Goal: Task Accomplishment & Management: Manage account settings

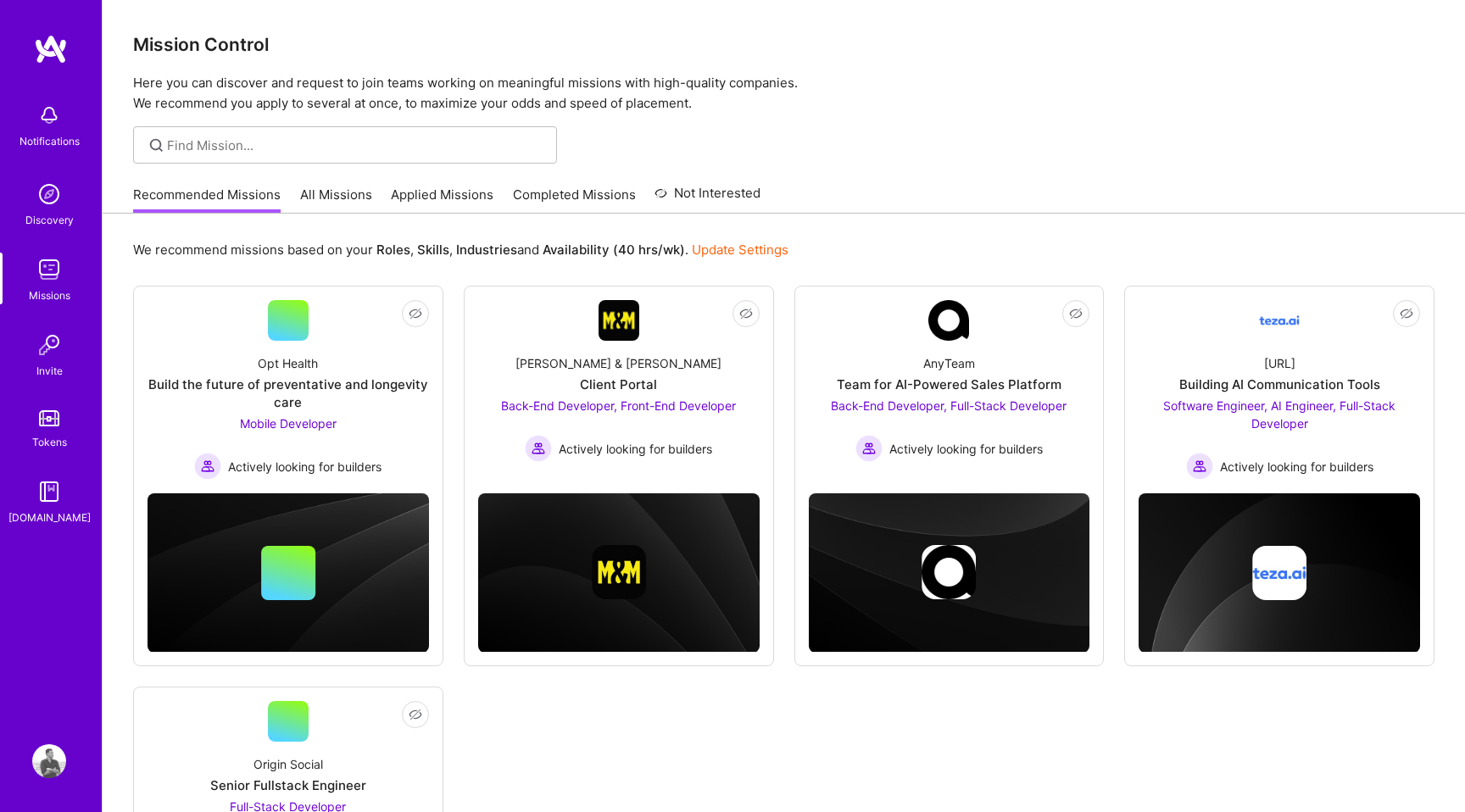
scroll to position [52, 0]
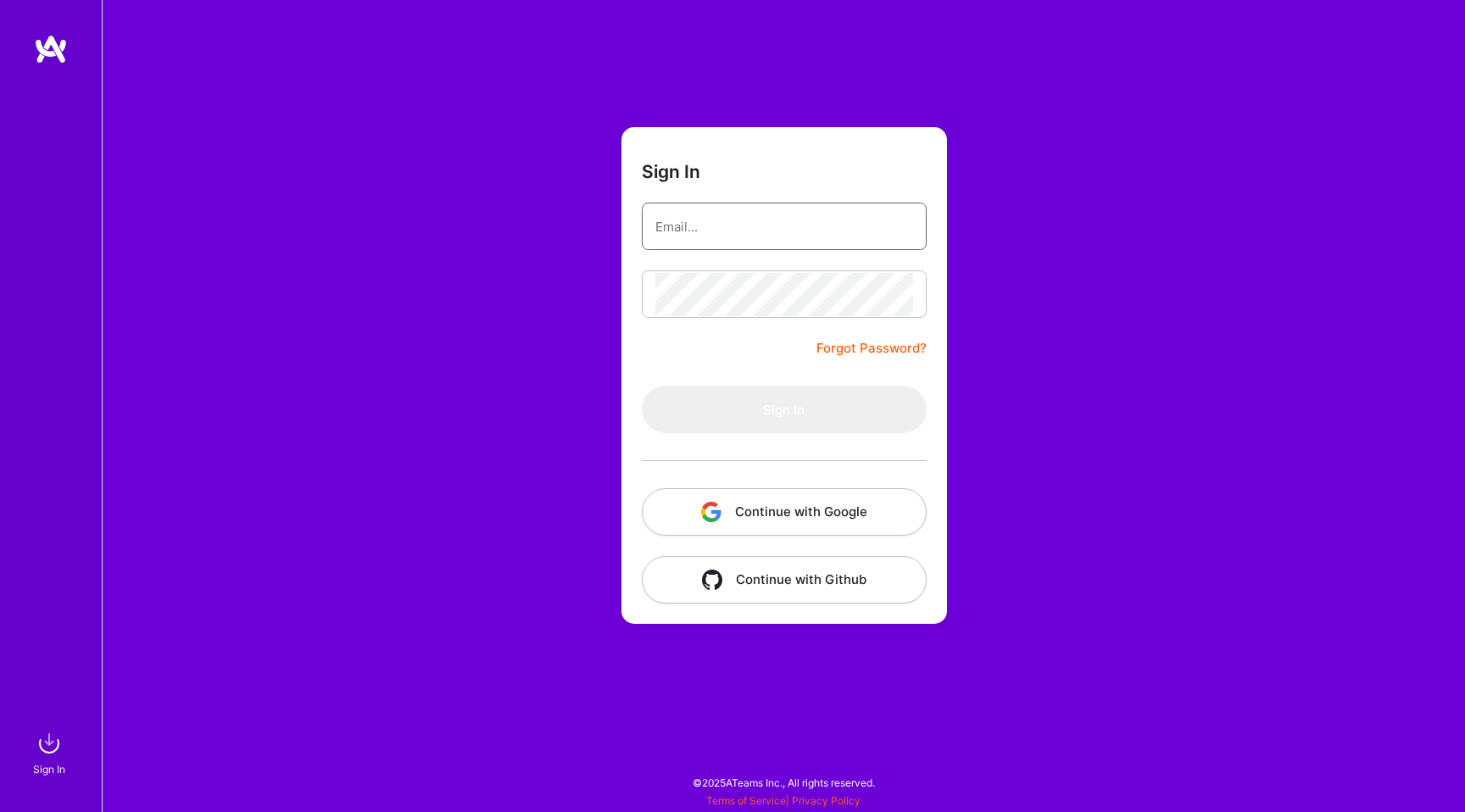
click at [744, 237] on input "email" at bounding box center [784, 227] width 258 height 43
type input "chayslavko@gmail.com"
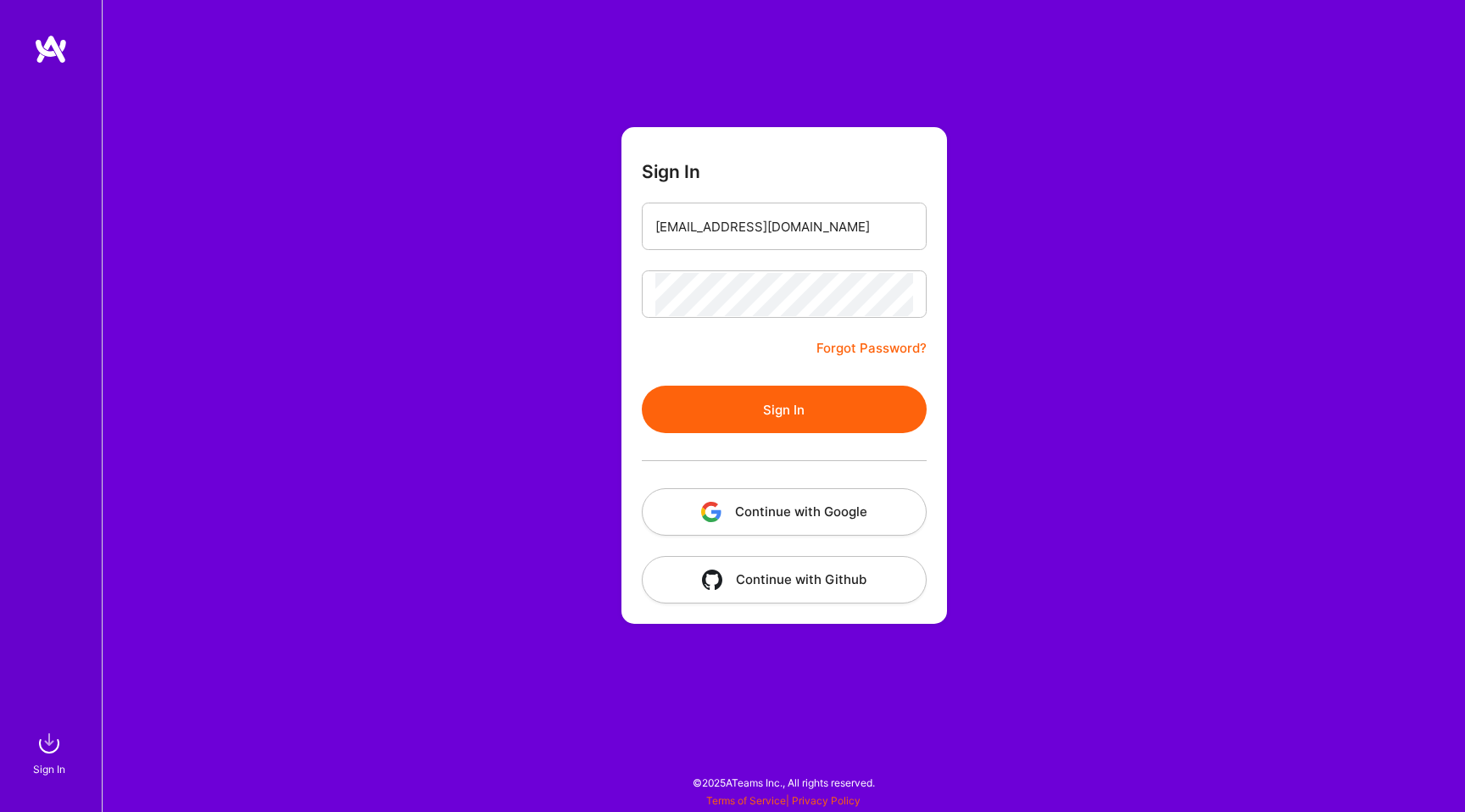
click at [769, 409] on button "Sign In" at bounding box center [783, 409] width 285 height 47
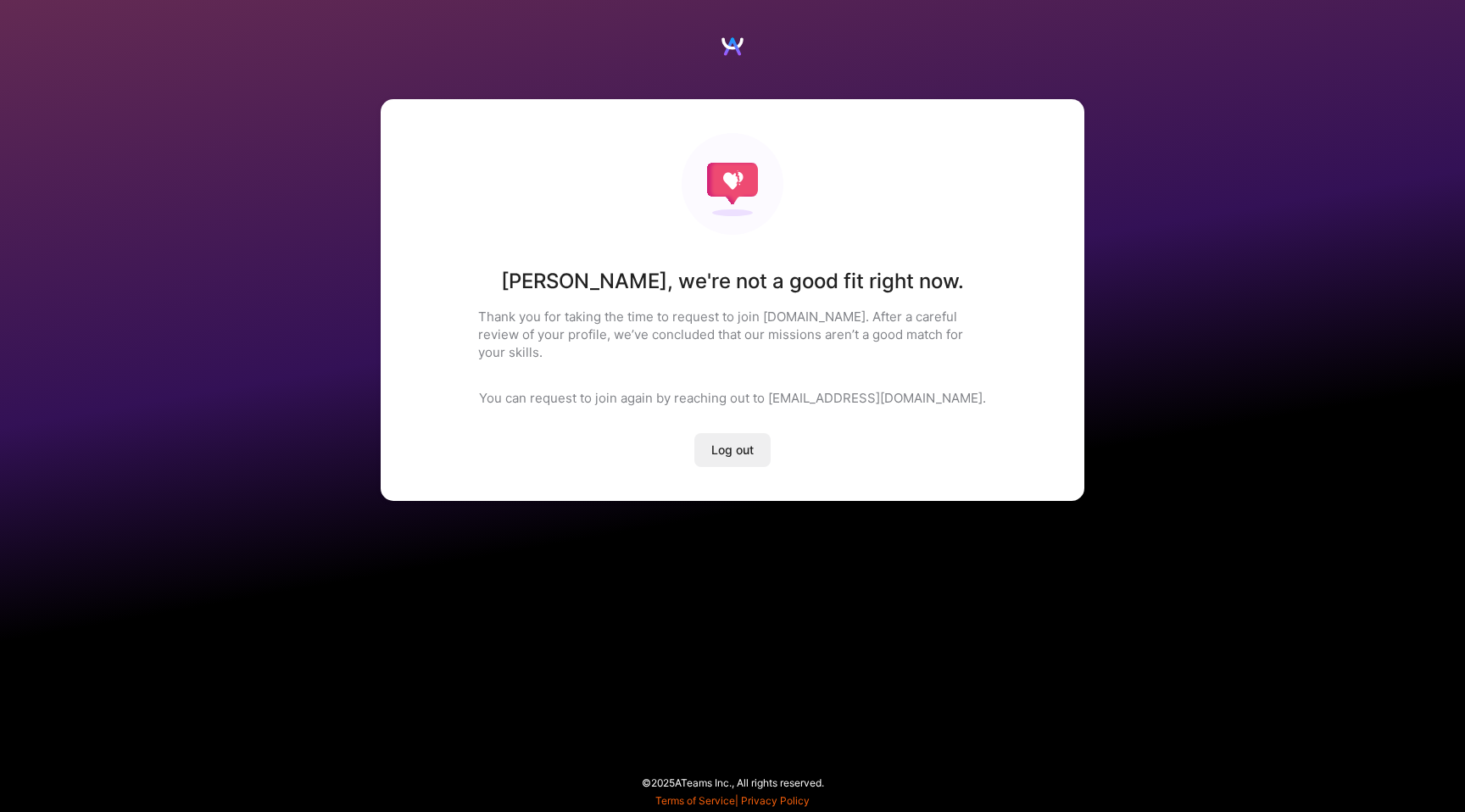
click at [755, 565] on div "Yaroslav , we're not a good fit right now. Thank you for taking the time to req…" at bounding box center [732, 406] width 1465 height 812
click at [740, 446] on button "Log out" at bounding box center [732, 450] width 76 height 34
click at [307, 158] on div "Yaroslav , we're not a good fit right now. Thank you for taking the time to req…" at bounding box center [732, 273] width 1465 height 548
click at [732, 441] on span "Log out" at bounding box center [732, 449] width 42 height 17
click at [714, 349] on div "Yaroslav , we're not a good fit right now. Thank you for taking the time to req…" at bounding box center [732, 300] width 704 height 402
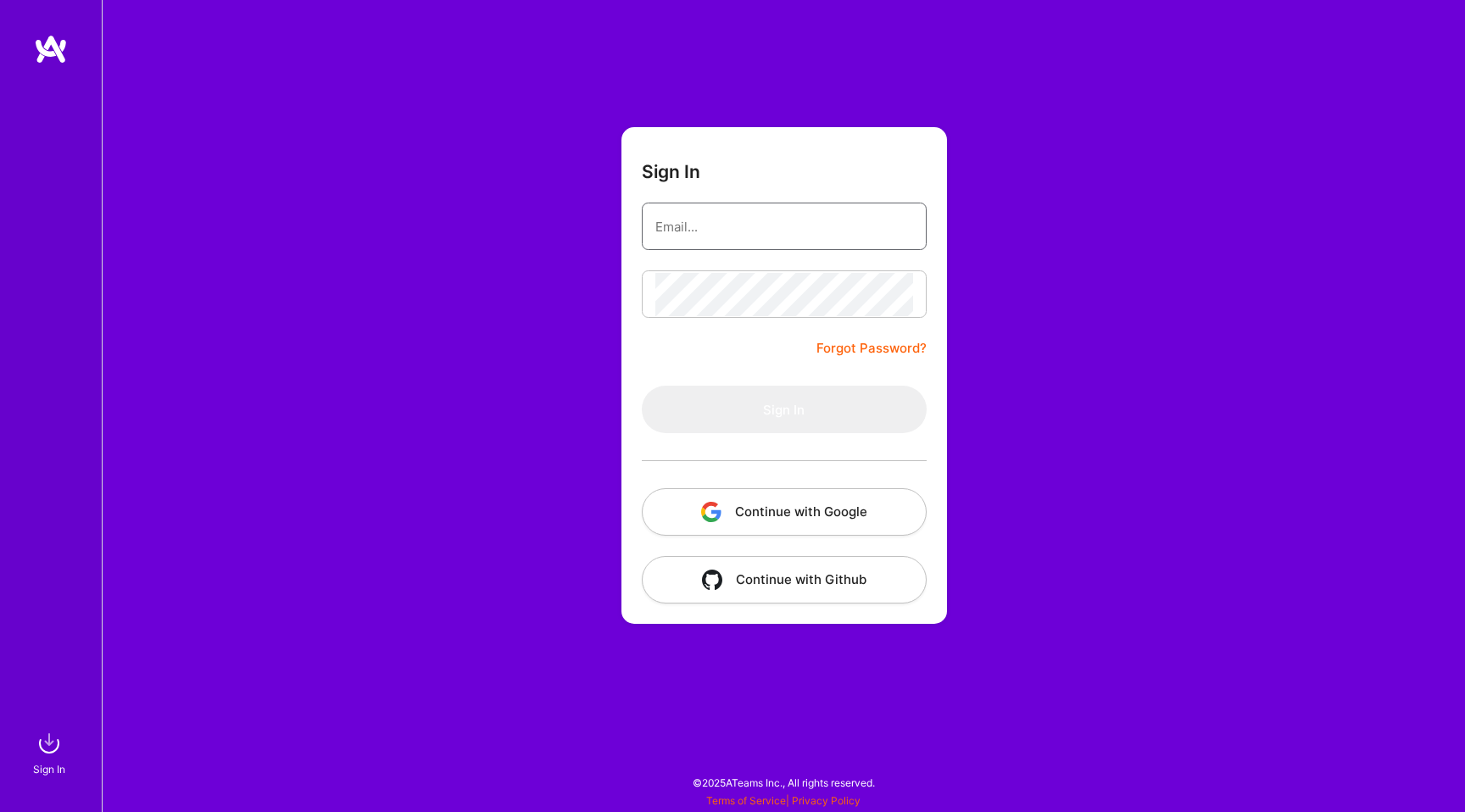
click at [718, 236] on input "email" at bounding box center [784, 227] width 258 height 43
type input "chayslavko@gmail.com"
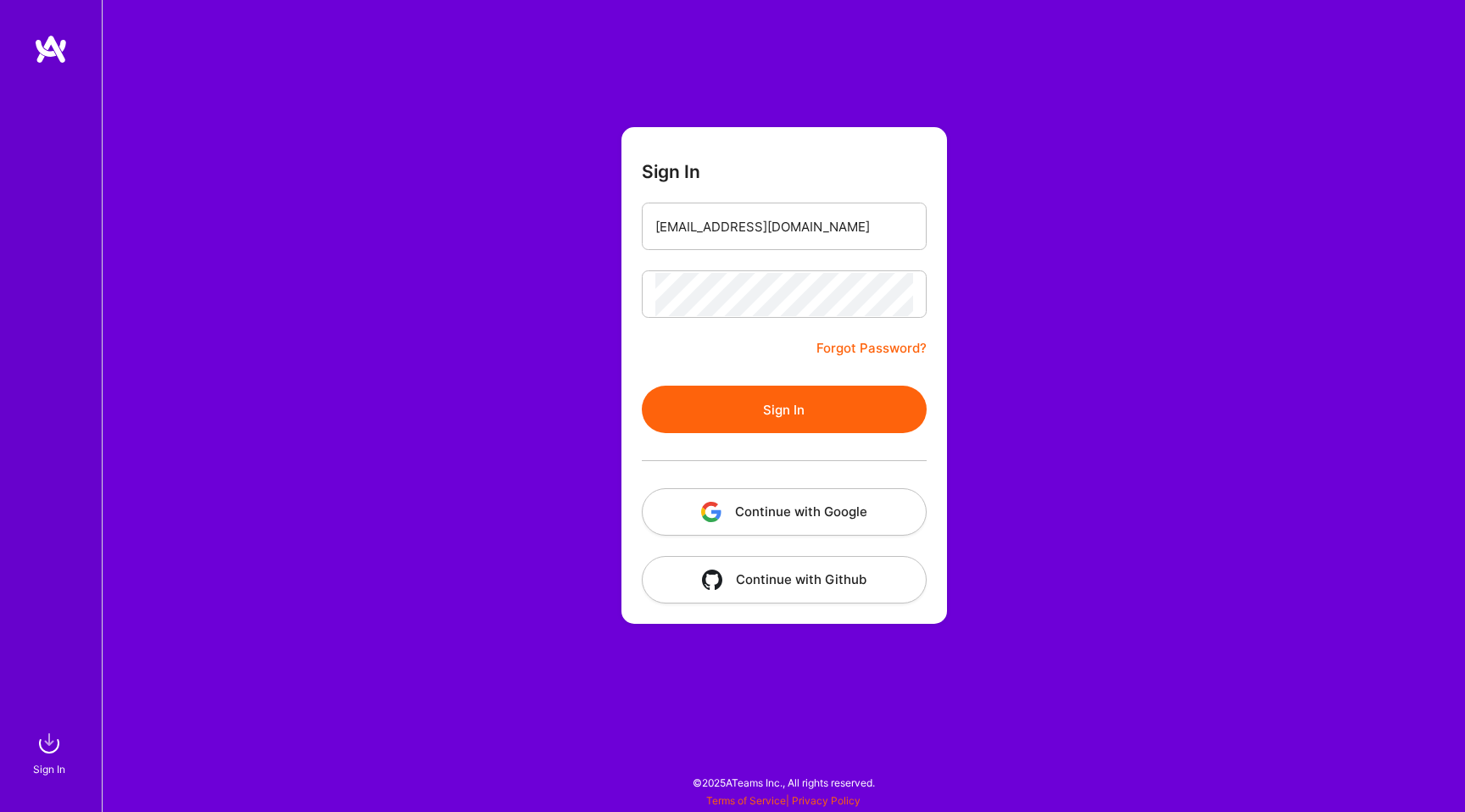
click at [788, 415] on button "Sign In" at bounding box center [783, 409] width 285 height 47
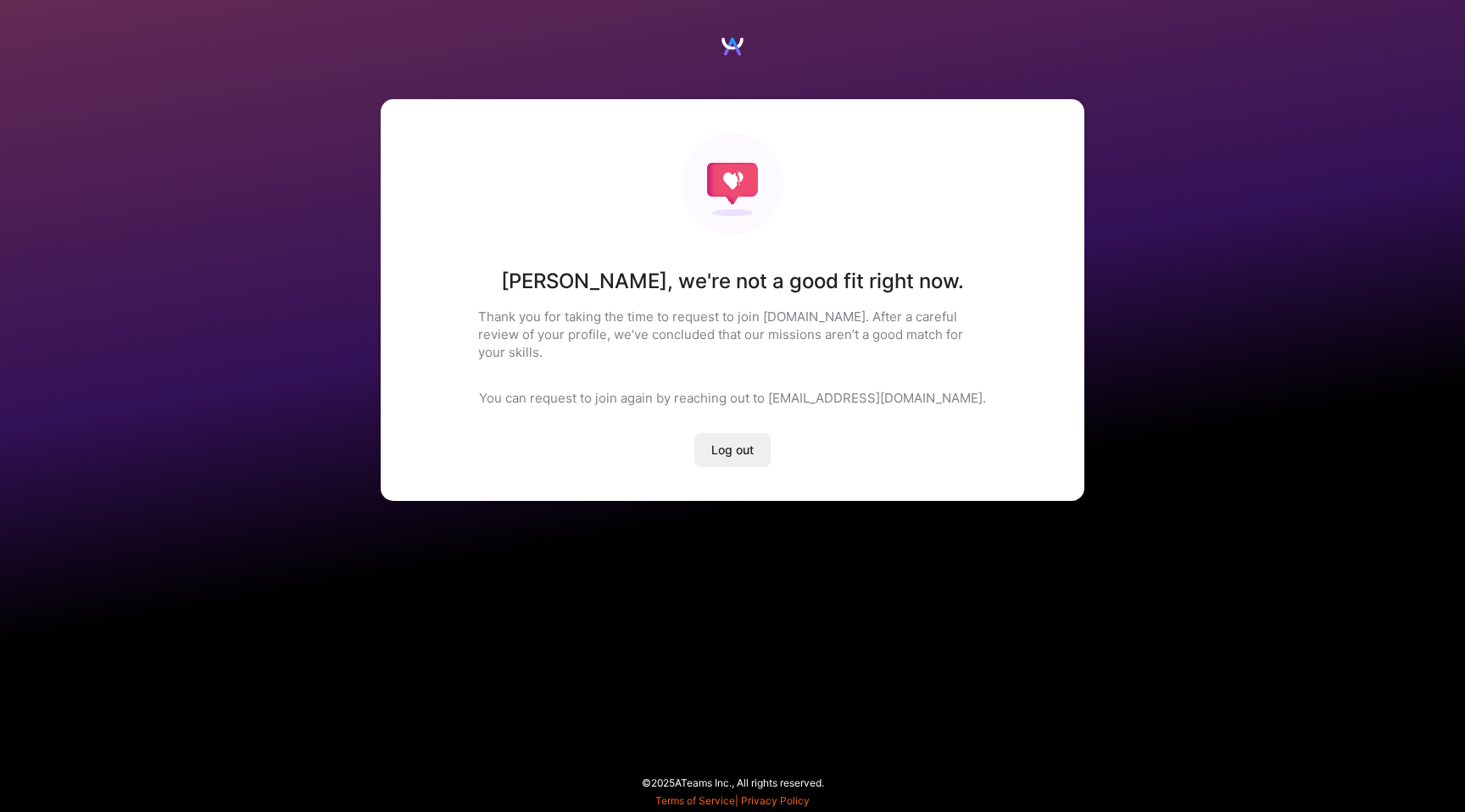
click at [727, 441] on span "Log out" at bounding box center [732, 449] width 42 height 17
